Goal: Navigation & Orientation: Find specific page/section

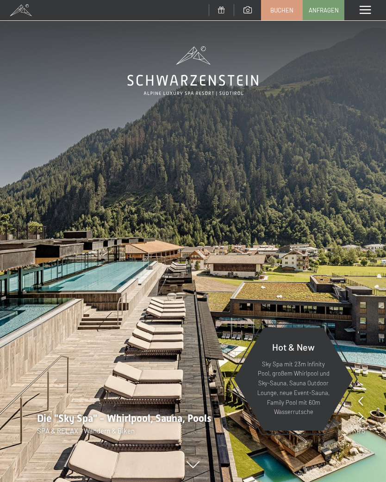
click at [367, 12] on span at bounding box center [365, 10] width 11 height 8
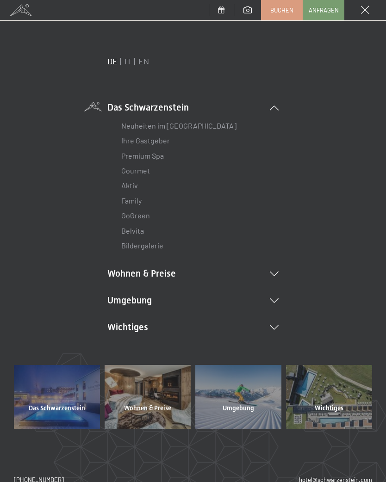
click at [278, 300] on icon at bounding box center [274, 301] width 9 height 5
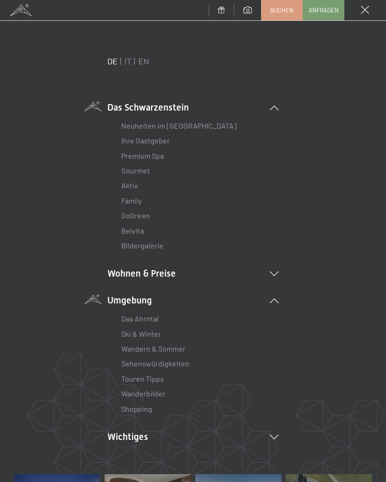
click at [164, 390] on link "Wanderbilder" at bounding box center [143, 393] width 44 height 9
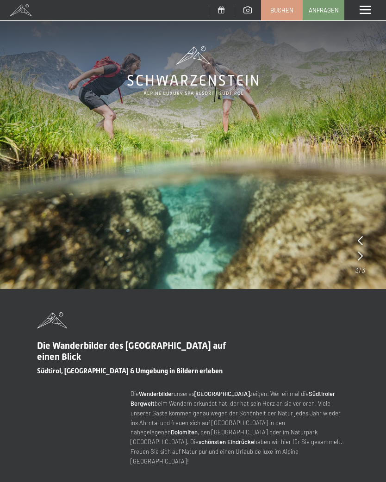
click at [366, 8] on span at bounding box center [365, 10] width 11 height 8
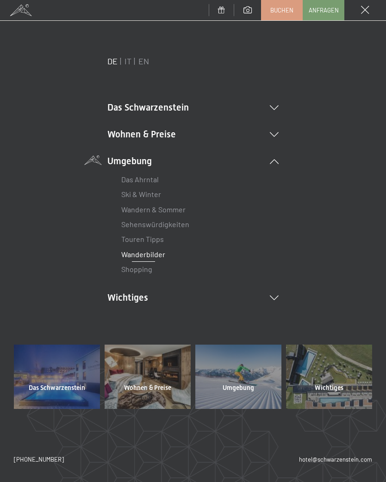
click at [277, 298] on icon at bounding box center [274, 298] width 9 height 5
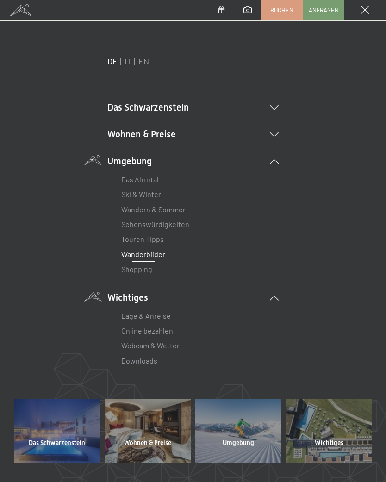
click at [179, 341] on link "Webcam & Wetter" at bounding box center [150, 345] width 58 height 9
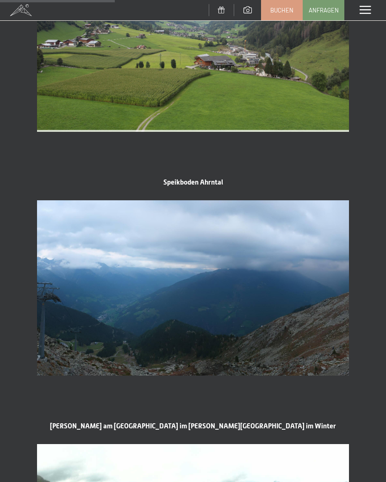
scroll to position [600, 0]
